Goal: Task Accomplishment & Management: Complete application form

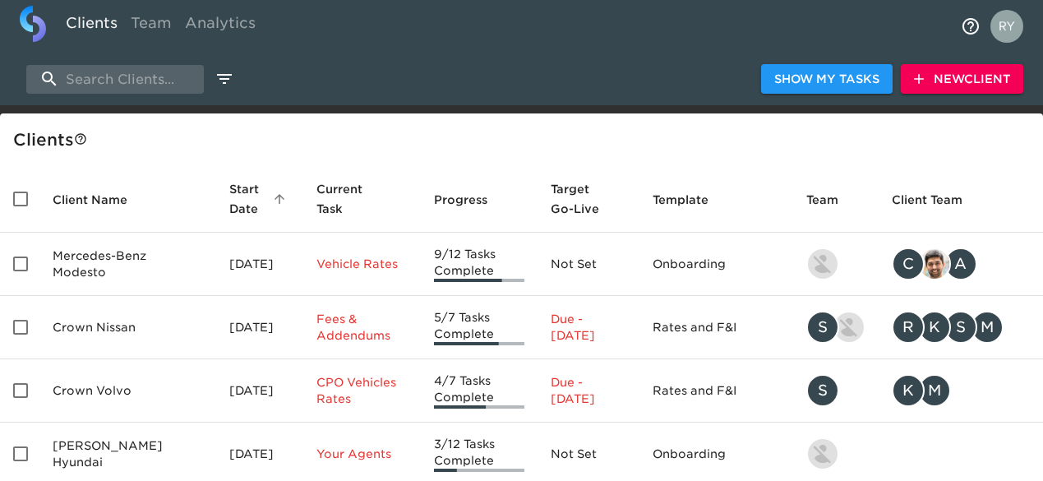
select select "10"
click at [123, 84] on input "search" at bounding box center [115, 79] width 178 height 29
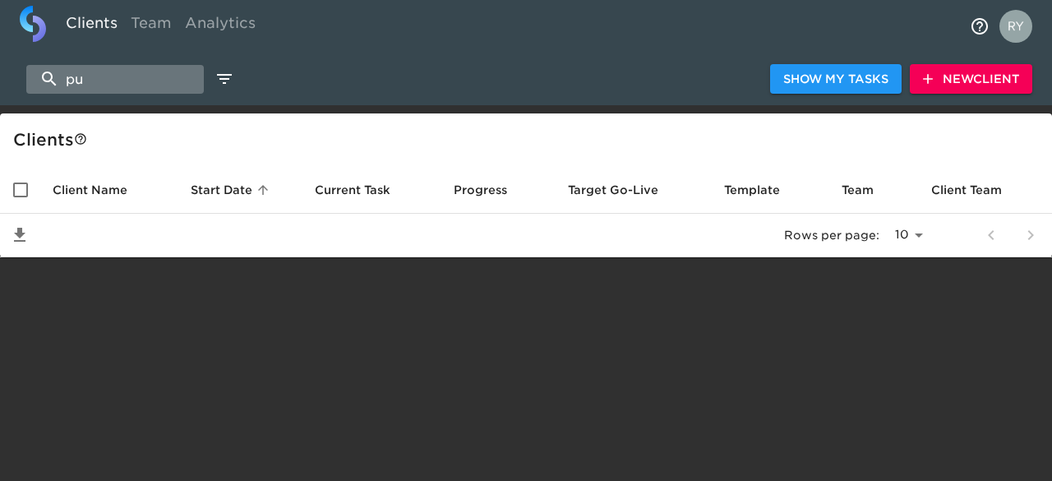
type input "p"
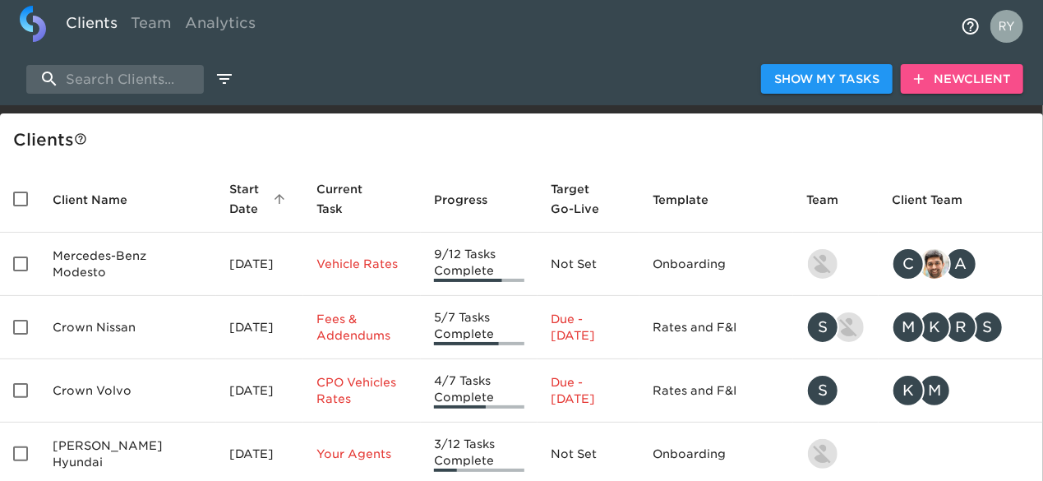
click at [974, 73] on span "New Client" at bounding box center [962, 79] width 96 height 21
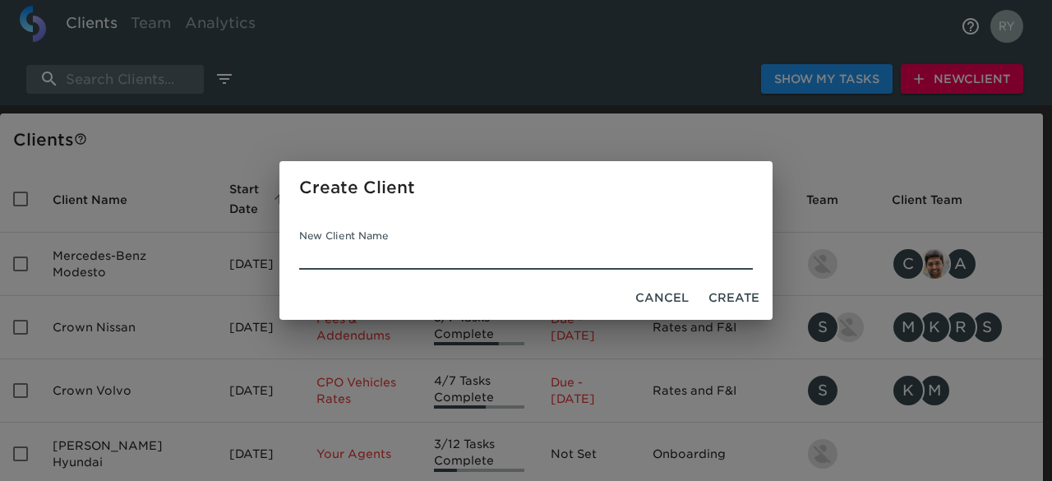
click at [359, 246] on input "New Client Name" at bounding box center [526, 256] width 454 height 26
type input "[PERSON_NAME][GEOGRAPHIC_DATA]"
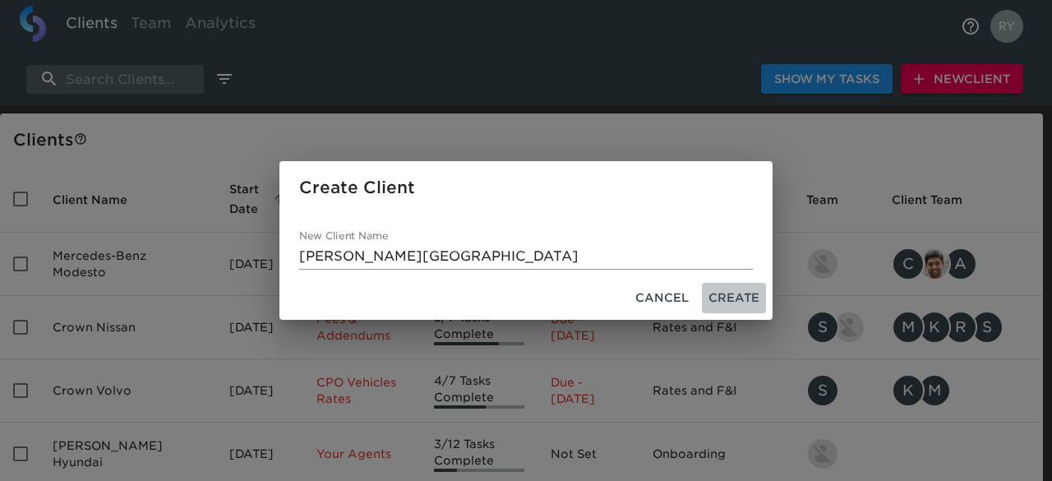
click at [740, 296] on span "Create" at bounding box center [734, 298] width 51 height 21
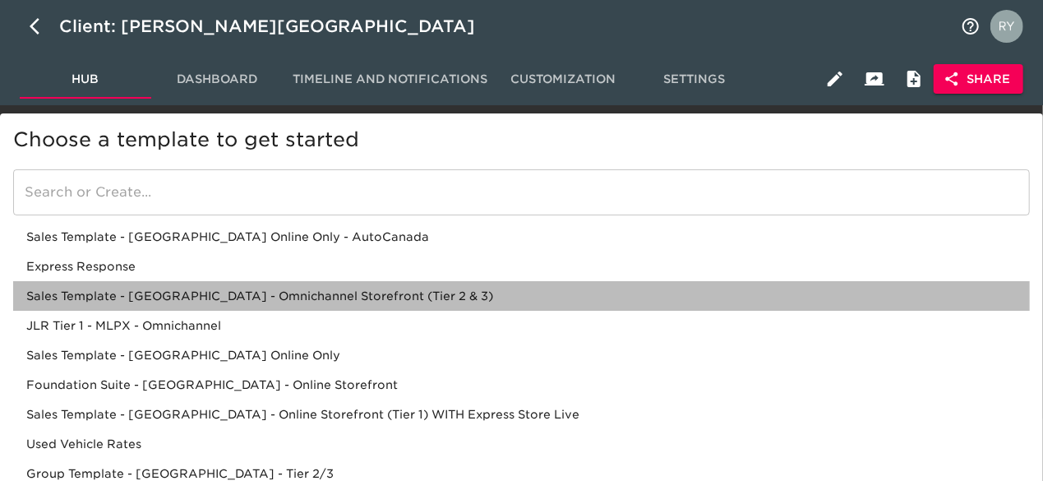
click at [191, 311] on div "Sales Template - [GEOGRAPHIC_DATA] - Omnichannel Storefront (Tier 2 & 3)" at bounding box center [521, 326] width 1017 height 30
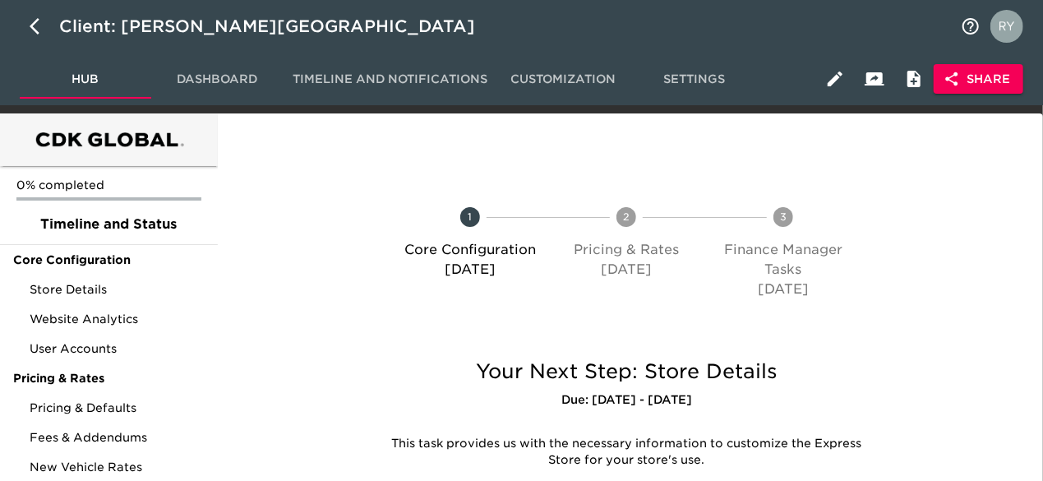
click at [983, 81] on span "Share" at bounding box center [978, 79] width 63 height 21
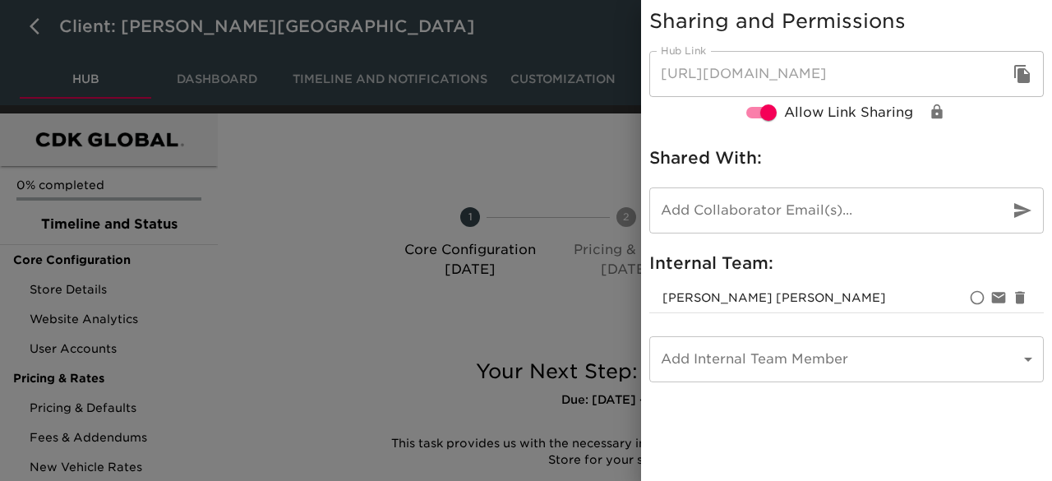
click at [729, 353] on body "Client: [PERSON_NAME] Hills Ford Hub Dashboard Timeline and Notifications Custo…" at bounding box center [526, 326] width 1052 height 653
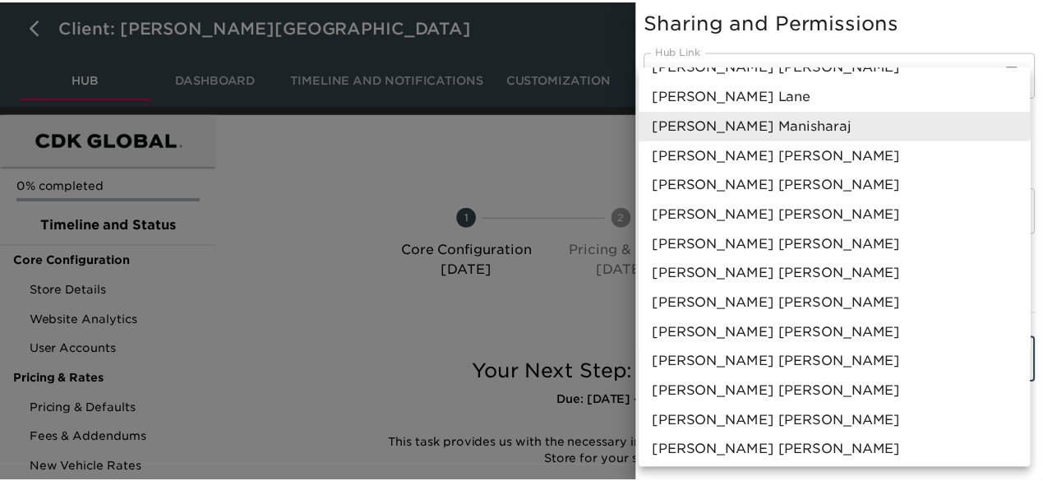
scroll to position [164, 0]
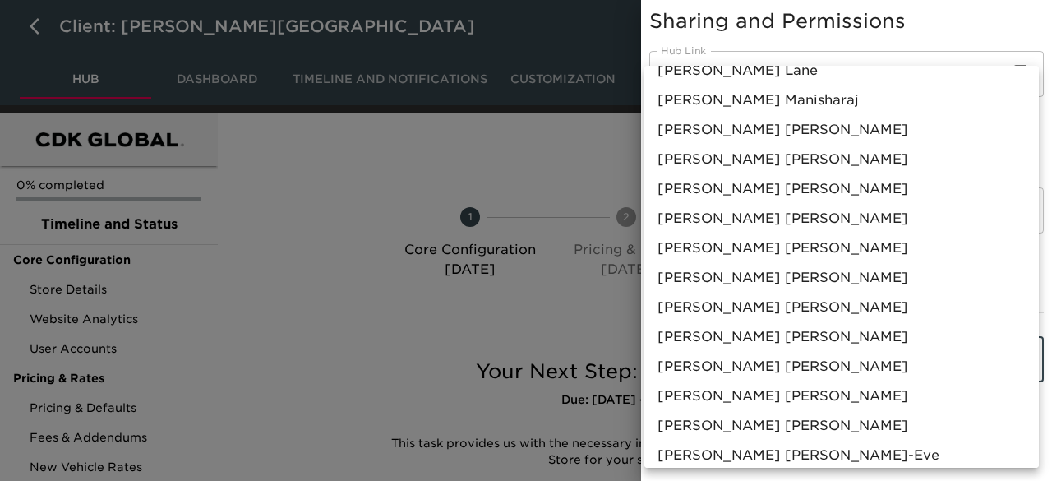
click at [534, 320] on div at bounding box center [526, 240] width 1052 height 481
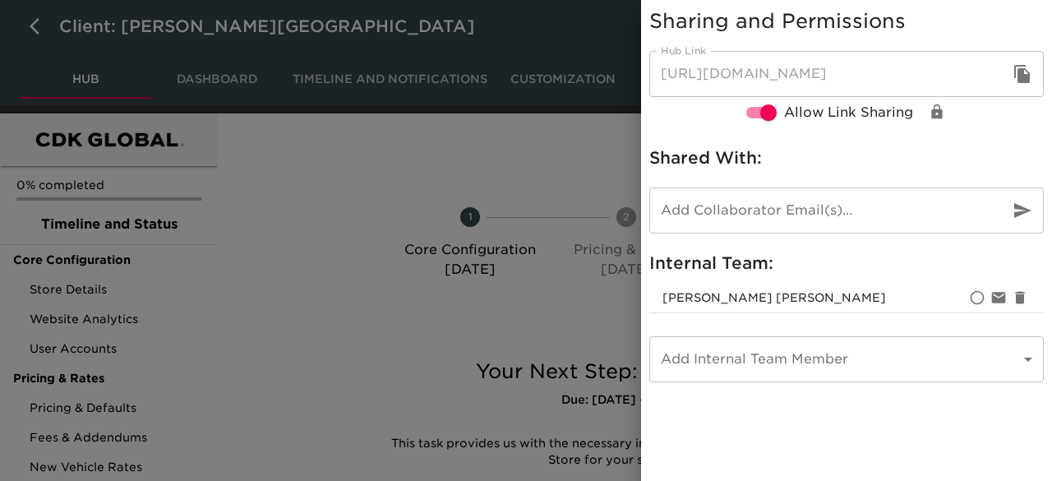
click at [504, 315] on div at bounding box center [526, 240] width 1052 height 481
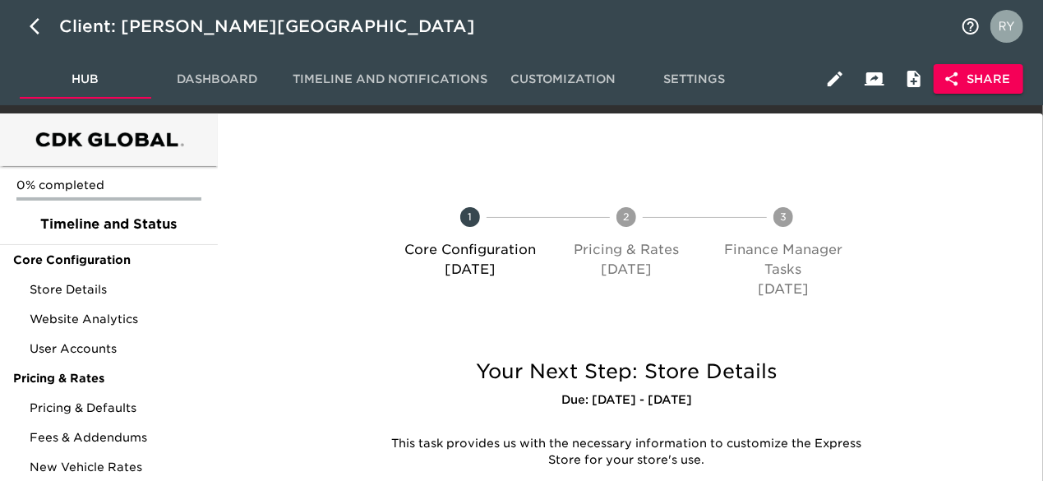
click at [998, 83] on span "Share" at bounding box center [978, 79] width 63 height 21
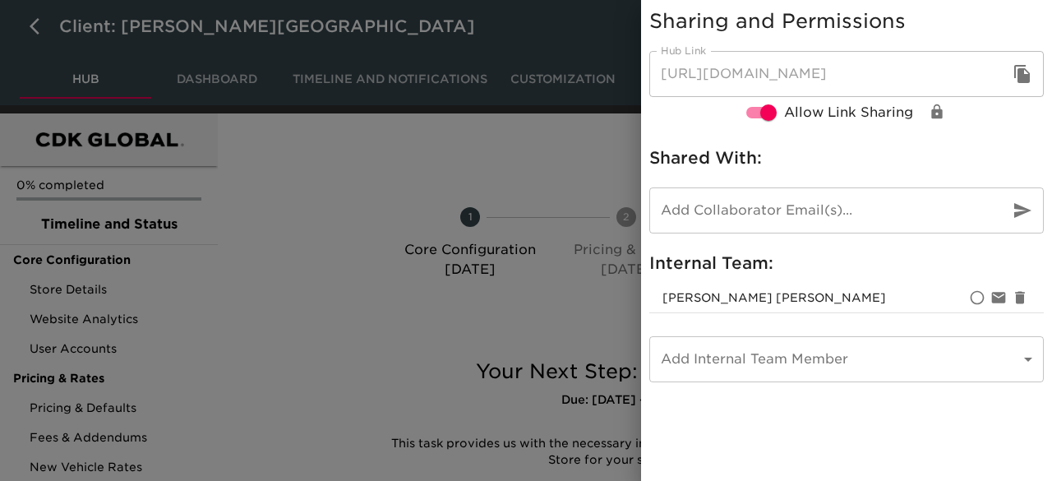
click at [1023, 70] on icon "button" at bounding box center [1022, 74] width 16 height 18
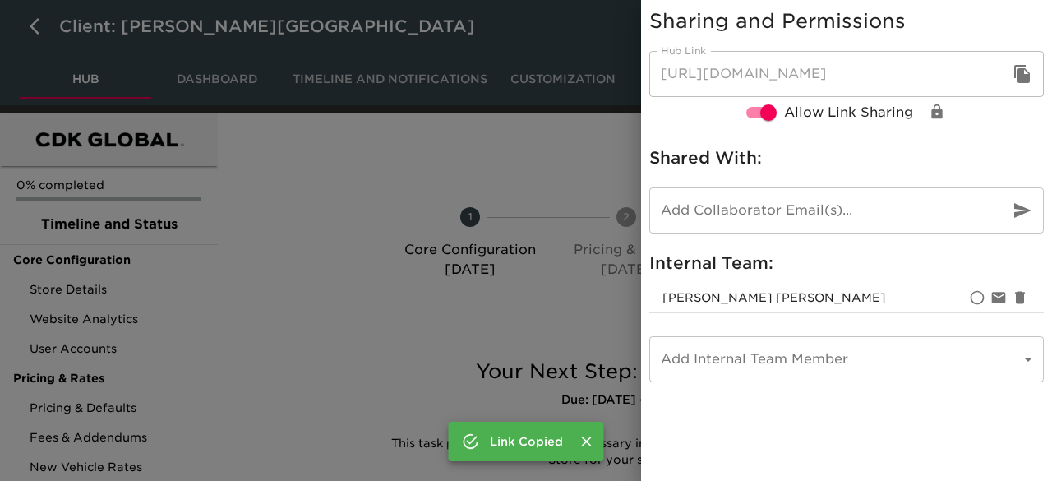
click at [323, 314] on div at bounding box center [526, 240] width 1052 height 481
